Goal: Transaction & Acquisition: Book appointment/travel/reservation

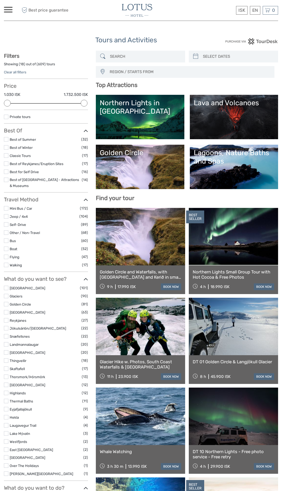
select select
click at [157, 120] on link "Northern Lights in [GEOGRAPHIC_DATA]" at bounding box center [140, 117] width 80 height 37
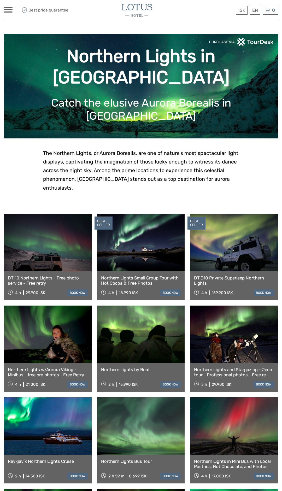
click at [155, 334] on link at bounding box center [141, 334] width 88 height 57
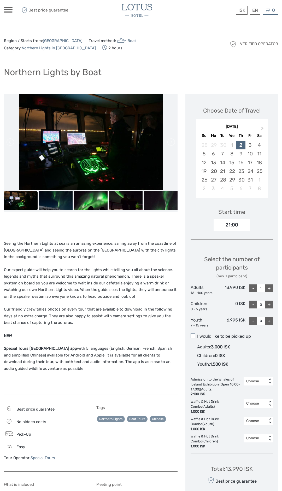
click at [194, 336] on span at bounding box center [193, 335] width 5 height 5
click at [197, 334] on input "I would like to be picked up" at bounding box center [197, 334] width 0 height 0
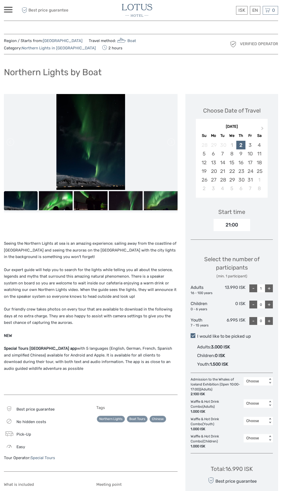
click at [5, 10] on span at bounding box center [8, 9] width 9 height 1
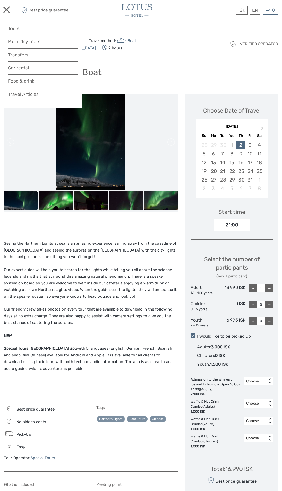
click at [5, 9] on span at bounding box center [6, 9] width 2 height 0
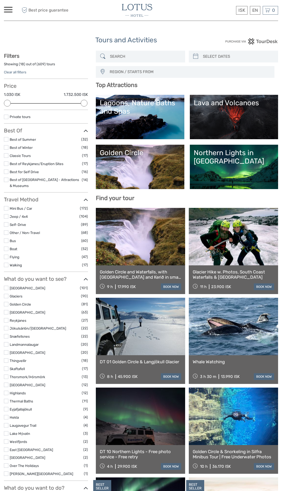
select select
click at [240, 165] on div "Northern Lights in [GEOGRAPHIC_DATA]" at bounding box center [234, 157] width 80 height 17
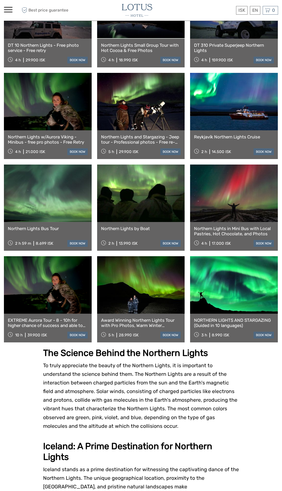
scroll to position [233, 0]
click at [64, 196] on link at bounding box center [48, 192] width 88 height 57
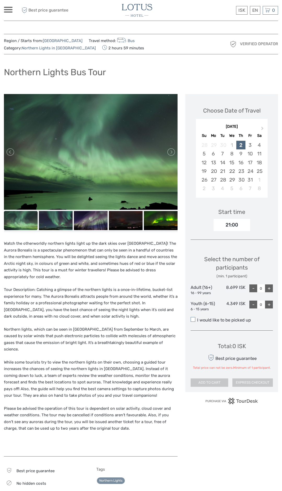
click at [194, 320] on span at bounding box center [193, 319] width 5 height 5
click at [197, 318] on input "I would like to be picked up" at bounding box center [197, 318] width 0 height 0
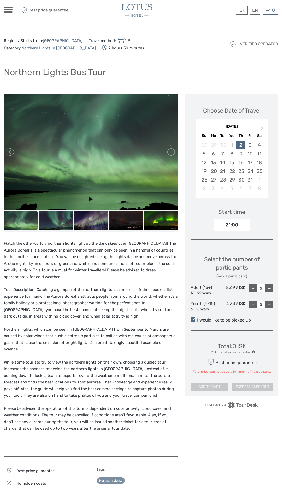
click at [271, 285] on div "+" at bounding box center [269, 289] width 8 height 8
type input "1"
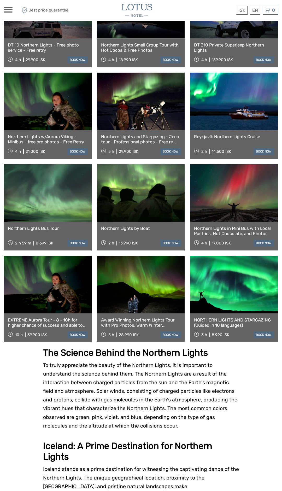
scroll to position [230, 0]
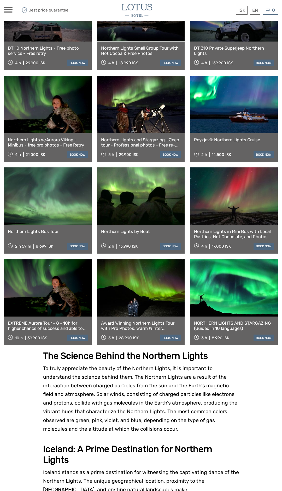
click at [245, 283] on link at bounding box center [234, 287] width 88 height 57
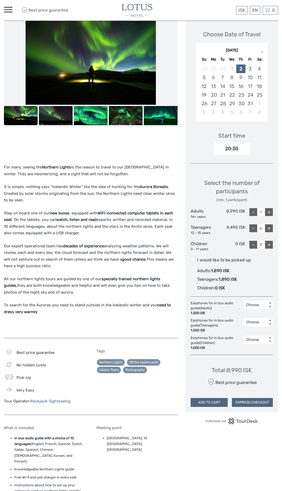
scroll to position [76, 0]
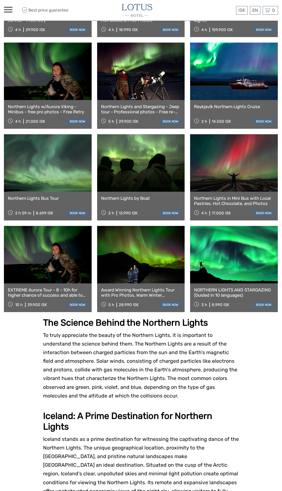
scroll to position [263, 0]
click at [70, 165] on link at bounding box center [48, 162] width 88 height 57
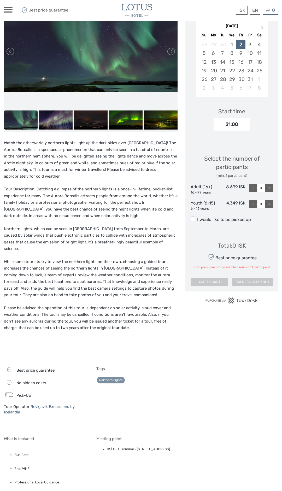
scroll to position [100, 0]
